Goal: Task Accomplishment & Management: Manage account settings

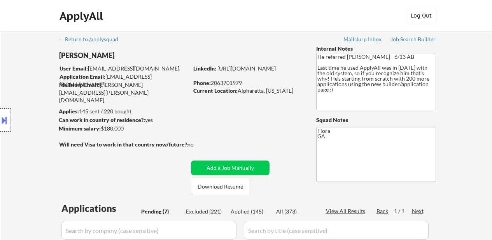
select select ""pending""
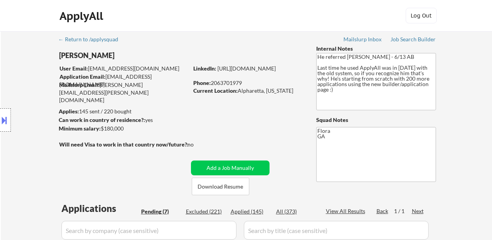
select select ""pending""
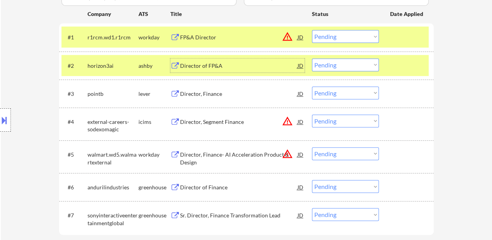
scroll to position [233, 0]
click at [353, 34] on select "Choose an option... Pending Applied Excluded (Questions) Excluded (Expired) Exc…" at bounding box center [345, 36] width 67 height 13
click at [312, 30] on select "Choose an option... Pending Applied Excluded (Questions) Excluded (Expired) Exc…" at bounding box center [345, 36] width 67 height 13
click at [213, 66] on div "Director of FP&A" at bounding box center [238, 66] width 117 height 8
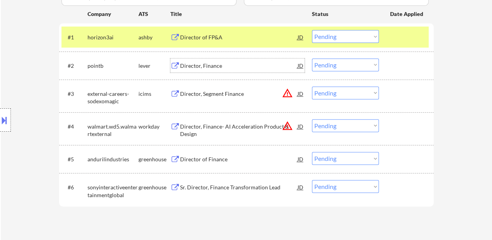
click at [364, 34] on select "Choose an option... Pending Applied Excluded (Questions) Excluded (Expired) Exc…" at bounding box center [345, 36] width 67 height 13
click at [312, 30] on select "Choose an option... Pending Applied Excluded (Questions) Excluded (Expired) Exc…" at bounding box center [345, 36] width 67 height 13
click at [209, 57] on div "#2 pointb lever Director, Finance JD warning_amber Choose an option... Pending …" at bounding box center [244, 65] width 367 height 21
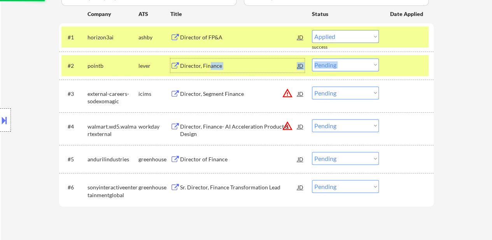
select select ""pending""
click at [225, 66] on div "Director, Finance" at bounding box center [238, 66] width 117 height 8
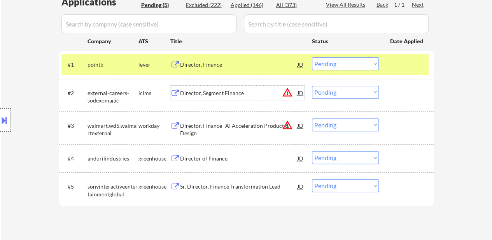
scroll to position [194, 0]
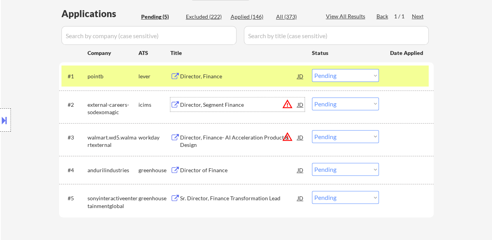
click at [350, 103] on select "Choose an option... Pending Applied Excluded (Questions) Excluded (Expired) Exc…" at bounding box center [345, 103] width 67 height 13
click at [312, 97] on select "Choose an option... Pending Applied Excluded (Questions) Excluded (Expired) Exc…" at bounding box center [345, 103] width 67 height 13
select select ""pending""
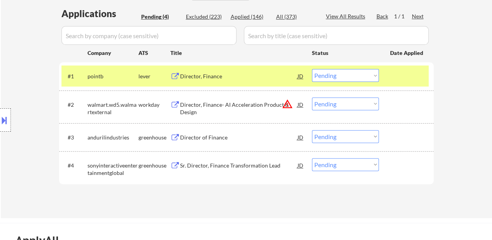
click at [210, 74] on div "Director, Finance" at bounding box center [238, 76] width 117 height 8
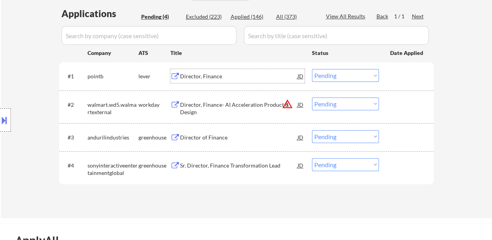
click at [354, 72] on select "Choose an option... Pending Applied Excluded (Questions) Excluded (Expired) Exc…" at bounding box center [345, 75] width 67 height 13
click at [312, 69] on select "Choose an option... Pending Applied Excluded (Questions) Excluded (Expired) Exc…" at bounding box center [345, 75] width 67 height 13
click at [357, 102] on select "Choose an option... Pending Applied Excluded (Questions) Excluded (Expired) Exc…" at bounding box center [345, 103] width 67 height 13
select select ""pending""
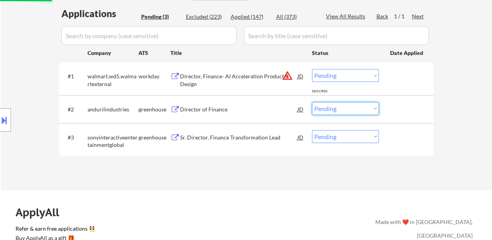
select select ""excluded__location_""
click at [312, 102] on select "Choose an option... Pending Applied Excluded (Questions) Excluded (Expired) Exc…" at bounding box center [345, 108] width 67 height 13
click at [210, 15] on div "Excluded (223)" at bounding box center [205, 17] width 39 height 8
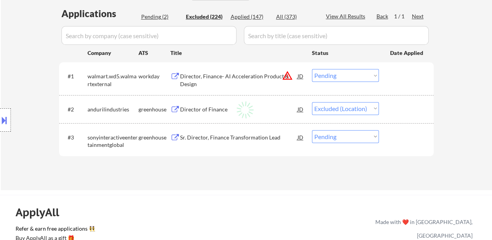
select select ""excluded""
select select ""excluded__location_""
select select ""excluded__salary_""
select select ""excluded""
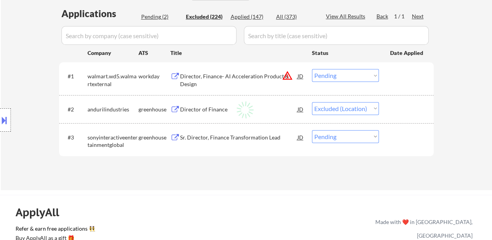
select select ""excluded""
select select ""excluded__location_""
select select ""excluded""
select select ""excluded__location_""
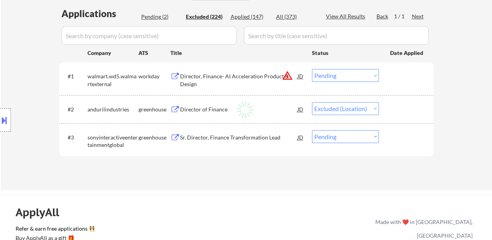
select select ""excluded__expired_""
select select ""excluded""
select select ""excluded__salary_""
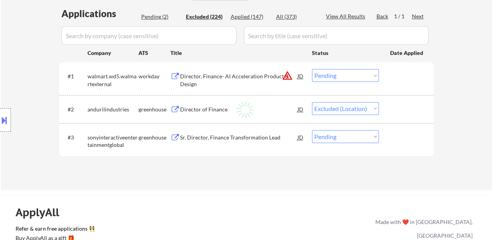
select select ""excluded__expired_""
select select ""excluded""
select select ""excluded__expired_""
select select ""excluded""
select select ""excluded__expired_""
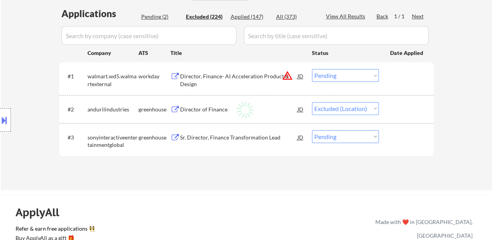
select select ""excluded__salary_""
select select ""excluded__location_""
select select ""excluded""
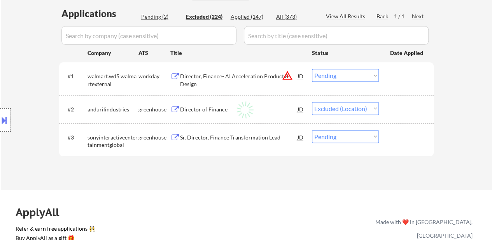
select select ""excluded""
select select ""excluded__other_""
select select ""excluded""
select select ""excluded__location_""
select select ""excluded__salary_""
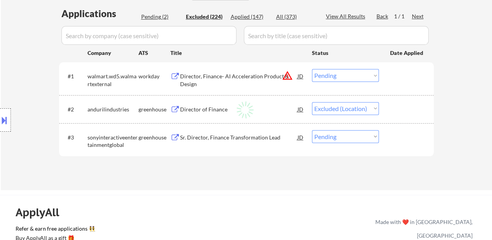
select select ""excluded__expired_""
select select ""excluded""
select select ""excluded__location_""
select select ""excluded__expired_""
select select ""excluded__other_""
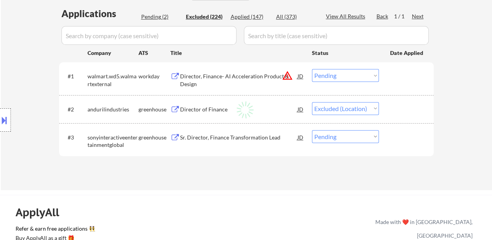
select select ""excluded__salary_""
select select ""excluded""
select select ""excluded__expired_""
select select ""excluded__other_""
select select ""excluded__expired_""
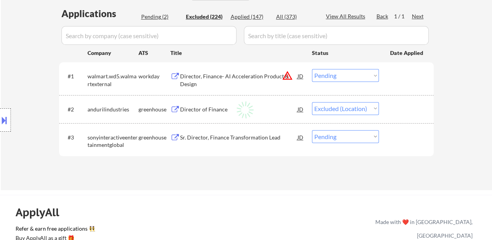
select select ""excluded__location_""
select select ""excluded""
select select ""excluded__location_""
select select ""excluded__other_""
select select ""excluded""
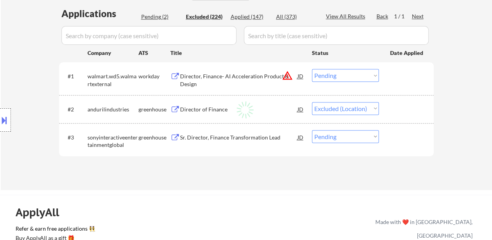
select select ""excluded__other_""
select select ""excluded""
select select ""excluded__location_""
select select ""excluded""
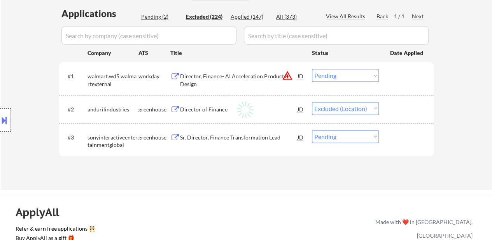
select select ""excluded""
select select ""excluded__expired_""
select select ""excluded__location_""
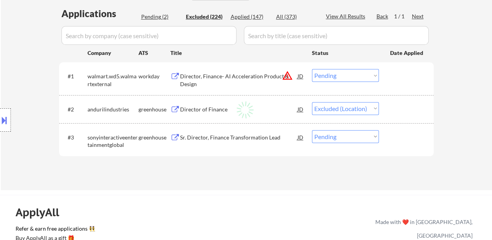
select select ""excluded""
select select ""excluded__expired_""
select select ""excluded""
select select ""excluded__location_""
select select ""excluded__expired_""
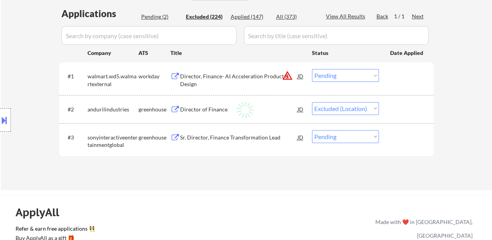
select select ""excluded__expired_""
select select ""excluded__bad_match_""
select select ""excluded__salary_""
select select ""excluded""
select select ""excluded__location_""
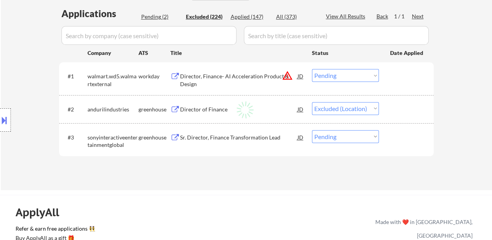
select select ""excluded__bad_match_""
select select ""excluded__expired_""
select select ""excluded__location_""
select select ""excluded__expired_""
select select ""excluded""
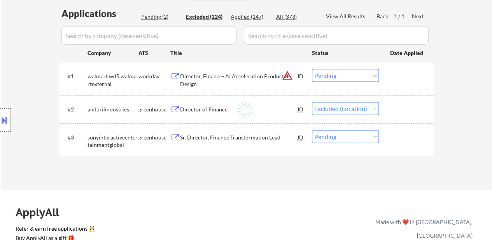
select select ""excluded__expired_""
select select ""excluded__location_""
select select ""excluded__expired_""
select select ""excluded__location_""
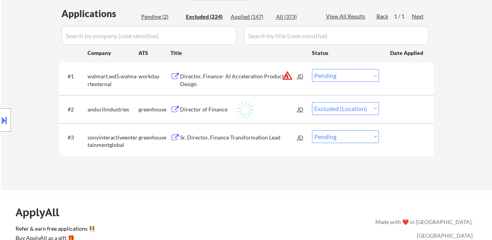
select select ""excluded__salary_""
select select ""excluded__location_""
select select ""excluded__expired_""
select select ""excluded""
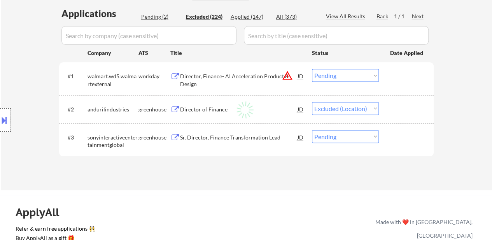
select select ""excluded__salary_""
select select ""excluded__expired_""
select select ""excluded__bad_match_""
select select ""excluded__location_""
select select ""excluded__bad_match_""
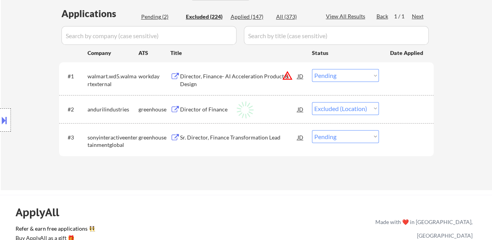
select select ""excluded__salary_""
select select ""excluded__bad_match_""
select select ""excluded""
select select ""excluded__expired_""
select select ""excluded__bad_match_""
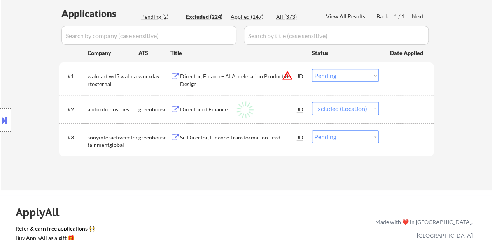
select select ""excluded__bad_match_""
select select ""excluded""
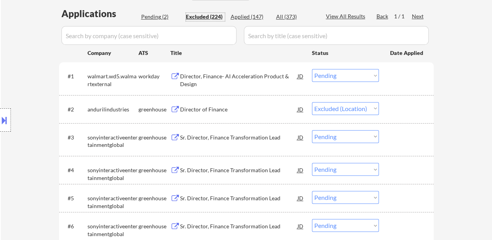
select select ""excluded__expired_""
select select ""excluded__salary_""
select select ""excluded""
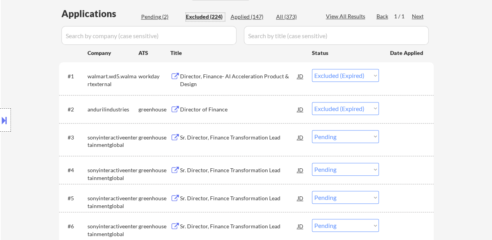
select select ""excluded__salary_""
select select ""excluded__expired_""
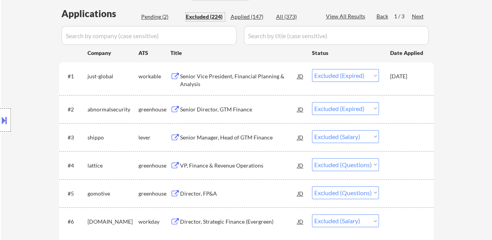
click at [147, 38] on input "input" at bounding box center [148, 35] width 175 height 19
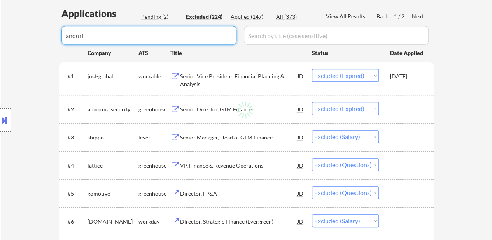
type input "anduril"
select select ""excluded""
select select ""excluded__salary_""
select select ""excluded__expired_""
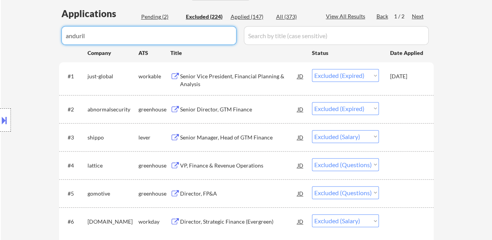
select select ""excluded""
select select ""excluded__location_""
select select ""excluded__salary_""
select select ""excluded""
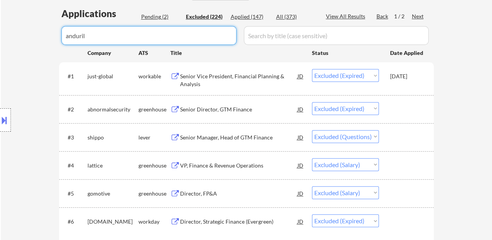
select select ""excluded__location_""
select select ""excluded__expired_""
select select ""excluded""
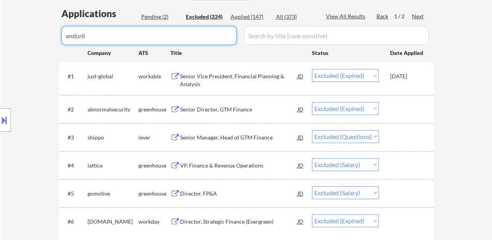
select select ""excluded__salary_""
select select ""excluded""
select select ""excluded__location_""
select select ""excluded""
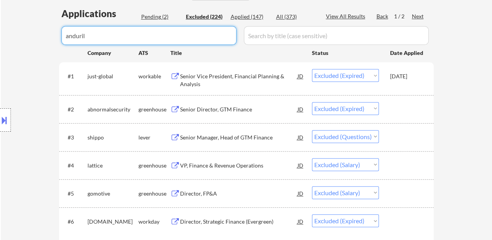
select select ""excluded""
select select ""excluded__other_""
select select ""excluded__location_""
select select ""excluded__salary_""
select select ""excluded__expired_""
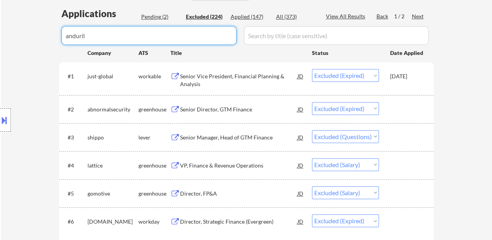
select select ""excluded__other_""
select select ""excluded__salary_""
select select ""excluded__expired_""
select select ""excluded__location_""
select select ""excluded""
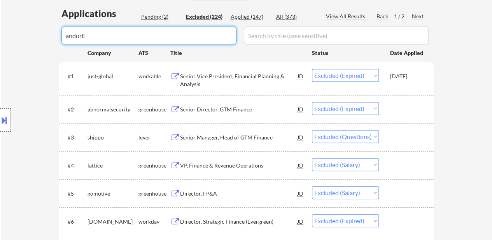
select select ""excluded__location_""
select select ""excluded__other_""
select select ""excluded""
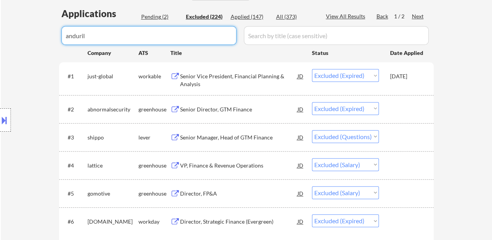
select select ""excluded__location_""
select select ""excluded""
select select ""excluded__expired_""
select select ""excluded""
select select ""excluded__location_""
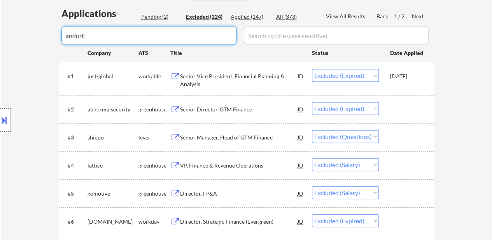
select select ""excluded__expired_""
select select ""excluded__bad_match_""
select select ""excluded__salary_""
select select ""excluded""
select select ""excluded__location_""
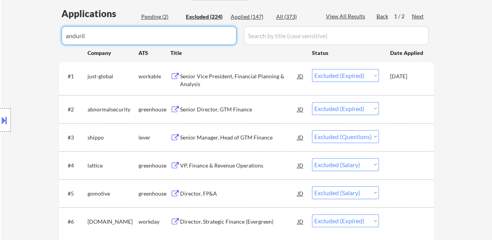
select select ""excluded__bad_match_""
select select ""excluded__expired_""
select select ""excluded__location_""
select select ""excluded""
select select ""excluded__location_""
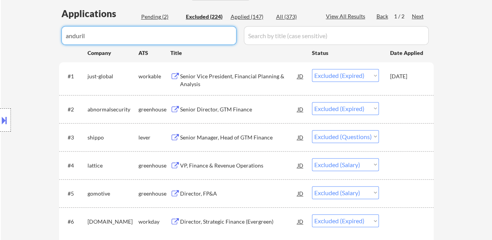
select select ""excluded__location_""
select select ""excluded__expired_""
select select ""excluded__location_""
select select ""excluded__expired_""
select select ""excluded__salary_""
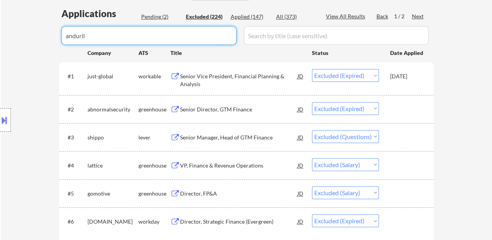
select select ""excluded__expired_""
select select ""excluded__bad_match_""
select select ""excluded__location_""
select select ""excluded__bad_match_""
select select ""excluded__salary_""
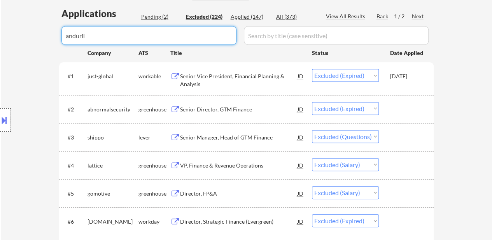
select select ""excluded__expired_""
select select ""excluded__bad_match_""
select select ""excluded""
select select ""excluded__location_""
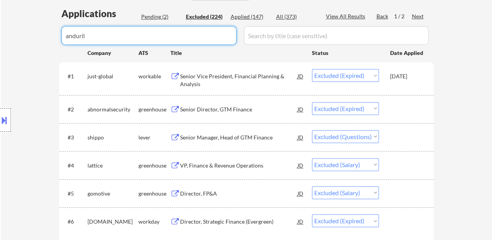
select select ""excluded__expired_""
select select ""excluded""
select select ""excluded__location_""
select select ""excluded__expired_""
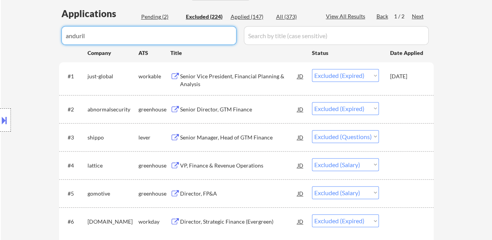
select select ""excluded""
select select ""excluded__salary_""
select select ""excluded__expired_""
select select ""excluded__blocklist_""
select select ""excluded""
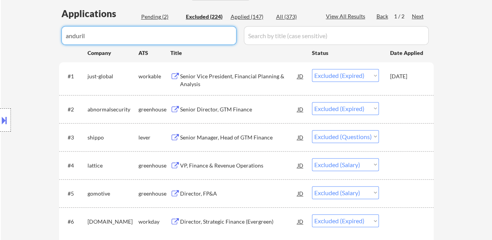
select select ""excluded__bad_match_""
select select ""excluded__location_""
select select ""excluded__bad_match_""
select select ""excluded""
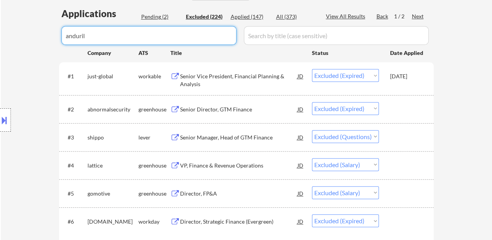
select select ""excluded__bad_match_""
select select ""excluded__salary_""
select select ""excluded__expired_""
select select ""excluded__location_""
select select ""excluded__bad_match_""
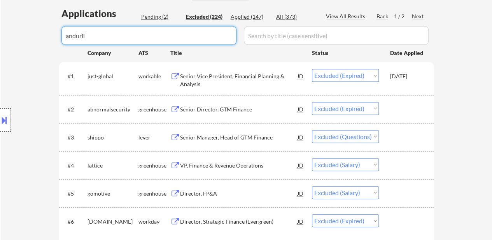
select select ""excluded__location_""
select select ""excluded__expired_""
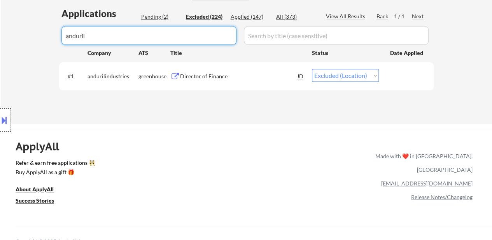
click at [366, 75] on select "Choose an option... Pending Applied Excluded (Questions) Excluded (Expired) Exc…" at bounding box center [345, 75] width 67 height 13
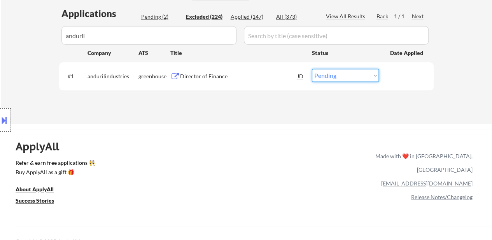
click at [312, 69] on select "Choose an option... Pending Applied Excluded (Questions) Excluded (Expired) Exc…" at bounding box center [345, 75] width 67 height 13
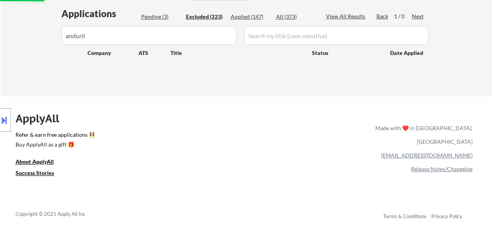
click at [157, 17] on div "Pending (3)" at bounding box center [160, 17] width 39 height 8
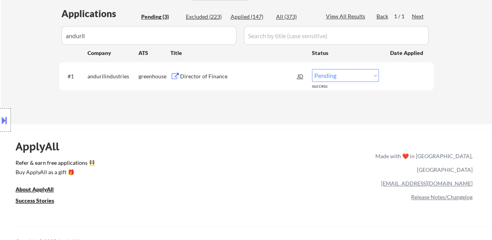
click at [159, 16] on div "Pending (3)" at bounding box center [160, 17] width 39 height 8
click at [149, 33] on input "input" at bounding box center [148, 35] width 175 height 19
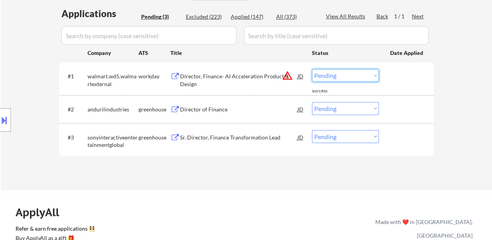
click at [325, 72] on select "Choose an option... Pending Applied Excluded (Questions) Excluded (Expired) Exc…" at bounding box center [345, 75] width 67 height 13
click at [312, 69] on select "Choose an option... Pending Applied Excluded (Questions) Excluded (Expired) Exc…" at bounding box center [345, 75] width 67 height 13
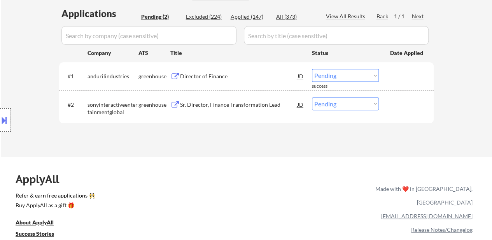
click at [207, 75] on div "Director of Finance" at bounding box center [238, 76] width 117 height 8
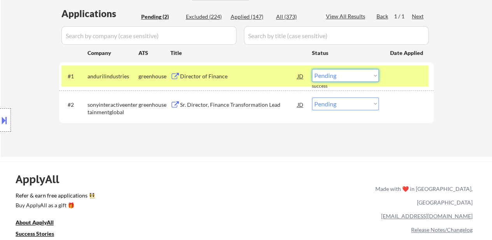
click at [364, 71] on select "Choose an option... Pending Applied Excluded (Questions) Excluded (Expired) Exc…" at bounding box center [345, 75] width 67 height 13
click at [312, 69] on select "Choose an option... Pending Applied Excluded (Questions) Excluded (Expired) Exc…" at bounding box center [345, 75] width 67 height 13
click at [228, 101] on div "Sr. Director, Finance Transformation Lead" at bounding box center [238, 105] width 117 height 8
